Goal: Find specific page/section: Find specific page/section

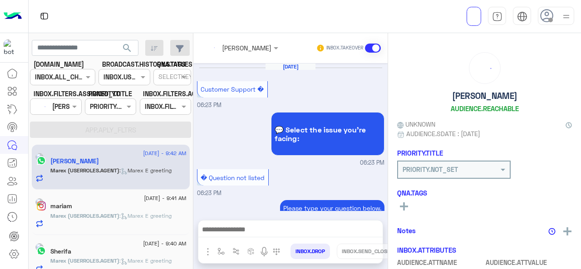
scroll to position [402, 0]
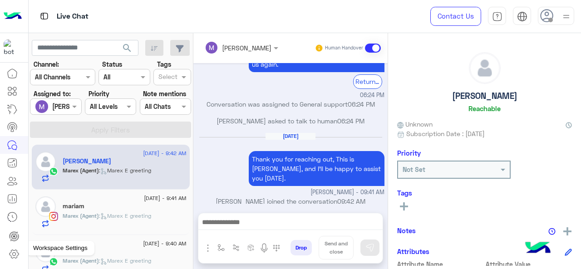
click at [15, 255] on icon at bounding box center [13, 254] width 3 height 3
